Goal: Task Accomplishment & Management: Manage account settings

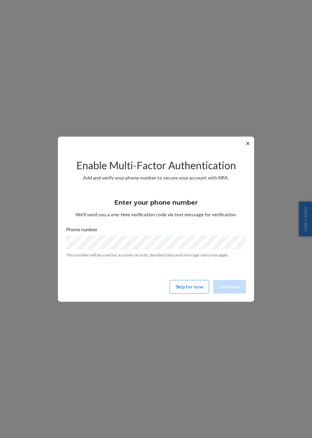
click at [188, 288] on button "Skip for now" at bounding box center [188, 287] width 39 height 14
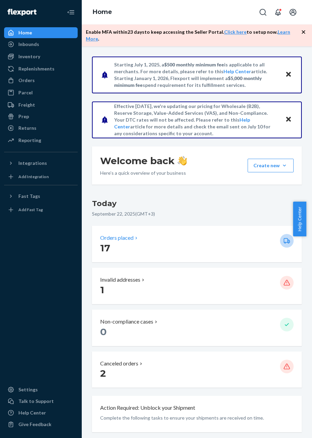
click at [132, 242] on p "17" at bounding box center [187, 248] width 174 height 12
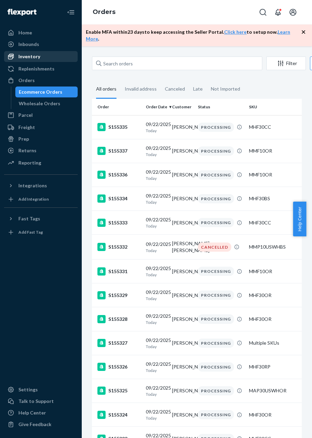
click at [31, 60] on div "Inventory" at bounding box center [41, 57] width 72 height 10
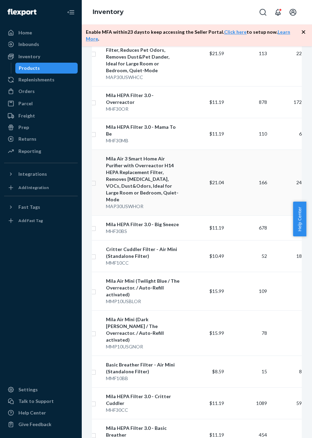
scroll to position [183, 0]
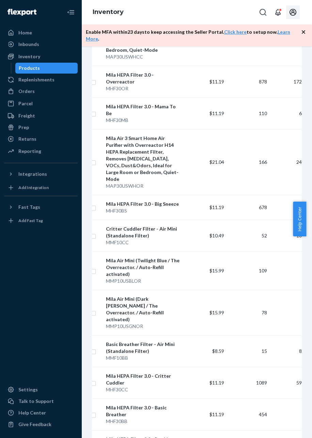
click at [293, 10] on icon "Open account menu" at bounding box center [292, 12] width 7 height 7
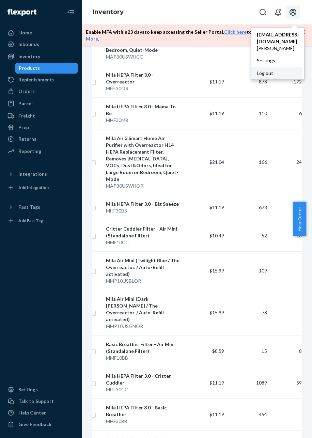
click at [261, 67] on div "Log out" at bounding box center [276, 73] width 51 height 13
